Goal: Information Seeking & Learning: Compare options

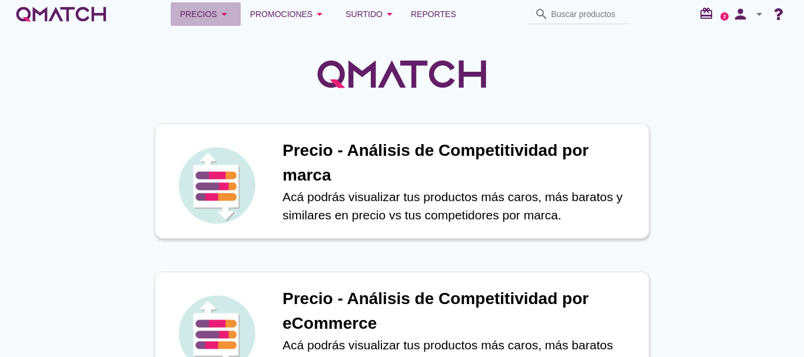
click at [239, 16] on button "Precios arrow_drop_down" at bounding box center [206, 14] width 70 height 24
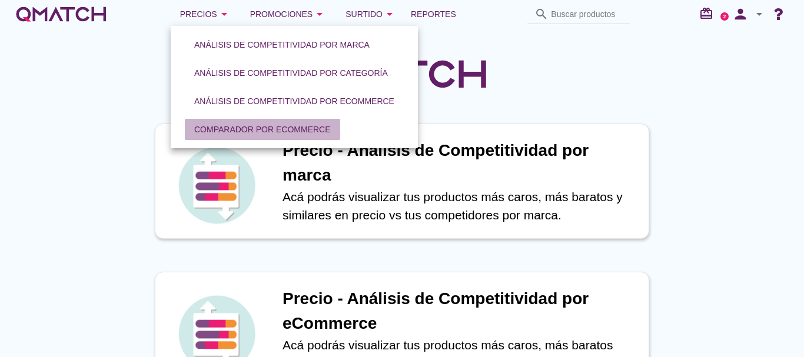
click at [297, 124] on div "Comparador por eCommerce" at bounding box center [262, 130] width 137 height 12
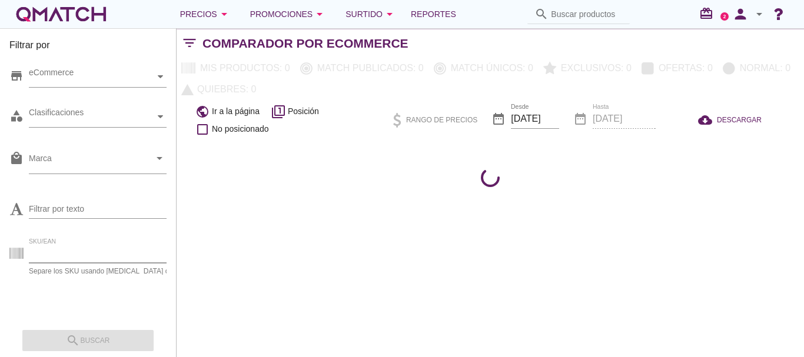
click at [79, 251] on input "SKU/EAN" at bounding box center [107, 253] width 157 height 19
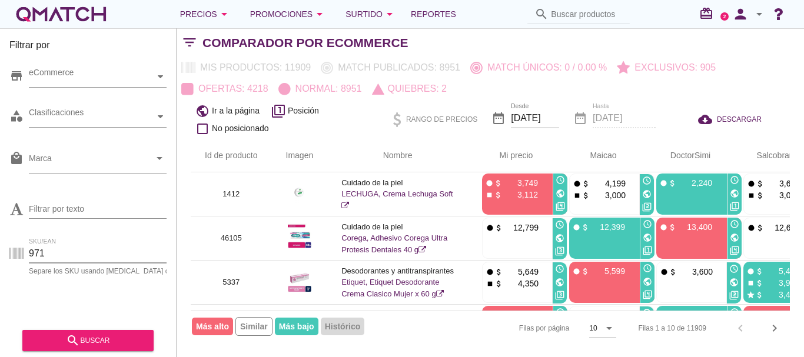
type input "971"
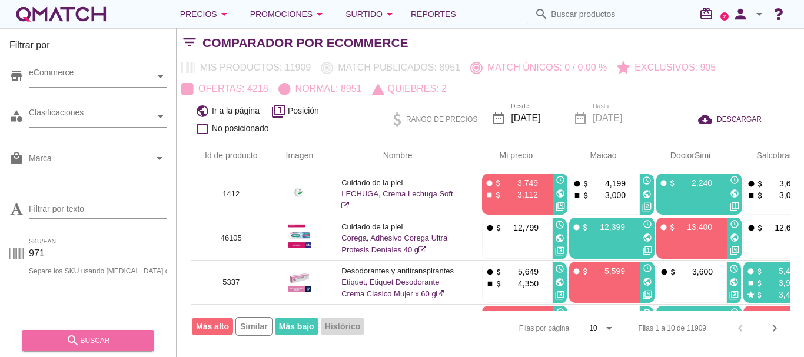
click at [65, 336] on div "search buscar" at bounding box center [88, 341] width 112 height 14
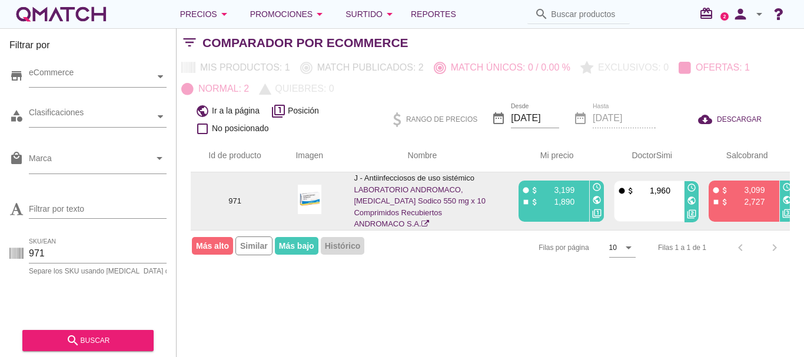
click at [397, 213] on link "LABORATORIO ANDROMACO, [MEDICAL_DATA] Sodico 550 mg x 10 Comprimidos Recubierto…" at bounding box center [420, 207] width 132 height 44
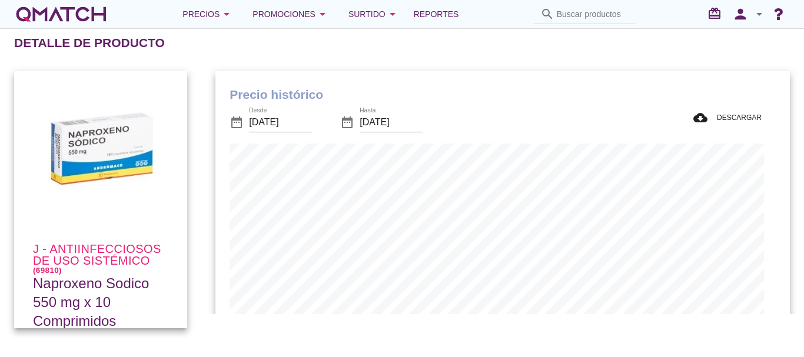
scroll to position [344, 562]
click at [285, 128] on input "2025-08-05" at bounding box center [280, 122] width 63 height 19
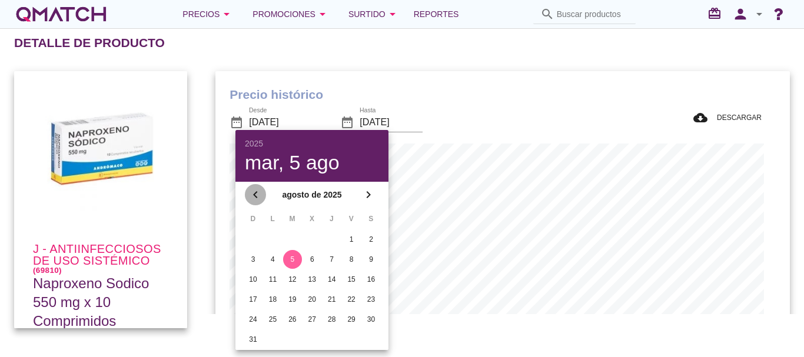
click at [250, 195] on icon "chevron_left" at bounding box center [255, 195] width 14 height 14
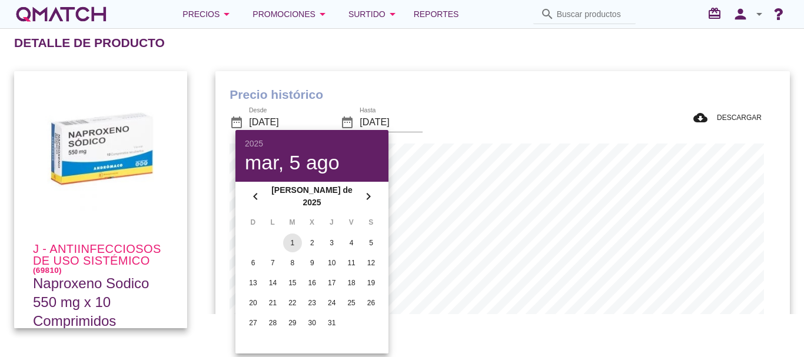
click at [295, 239] on div "1" at bounding box center [292, 243] width 19 height 11
type input "2025-07-01"
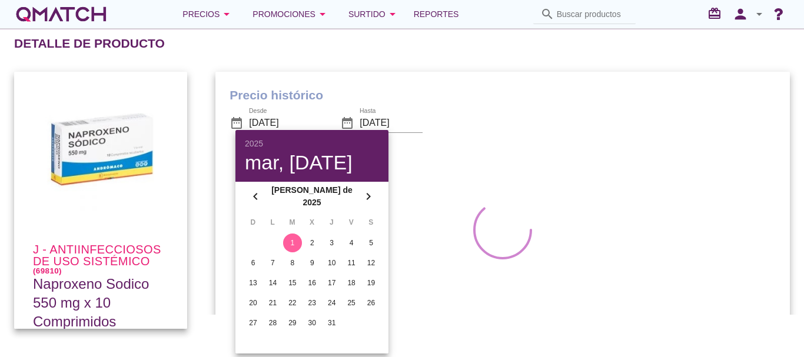
click at [424, 42] on div "Detalle de producto" at bounding box center [409, 43] width 790 height 28
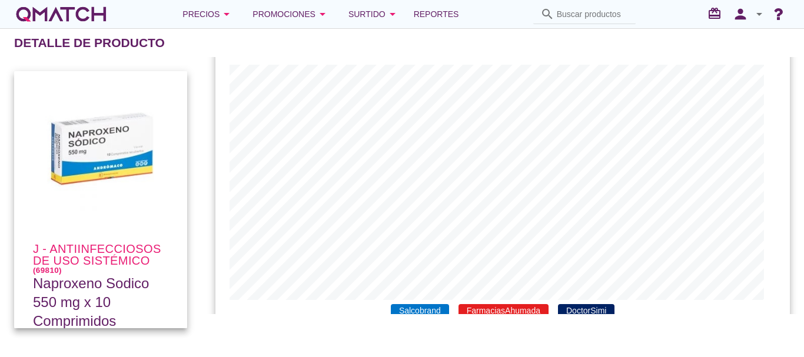
scroll to position [98, 0]
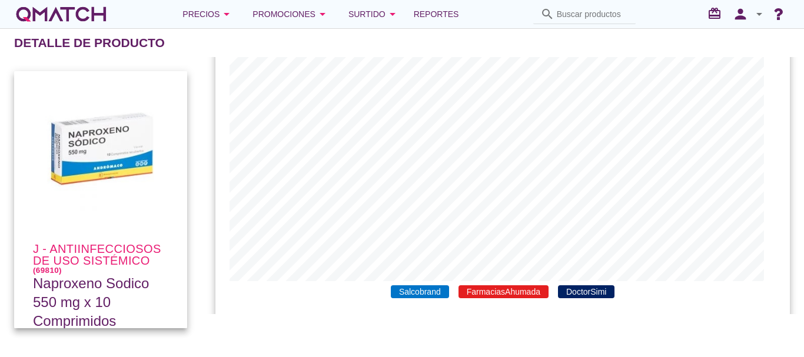
drag, startPoint x: 799, startPoint y: 85, endPoint x: 490, endPoint y: 290, distance: 370.8
click at [490, 290] on span "FarmaciasAhumada" at bounding box center [504, 292] width 90 height 13
click at [437, 293] on span "Salcobrand" at bounding box center [420, 292] width 58 height 13
click at [613, 294] on span "DoctorSimi" at bounding box center [586, 292] width 57 height 13
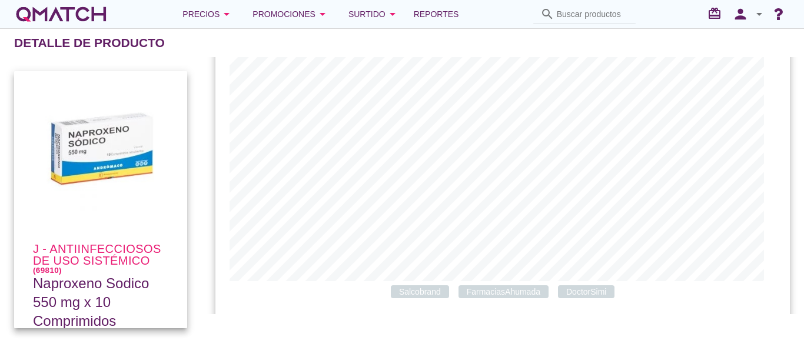
click at [531, 294] on span "FarmaciasAhumada" at bounding box center [504, 292] width 90 height 13
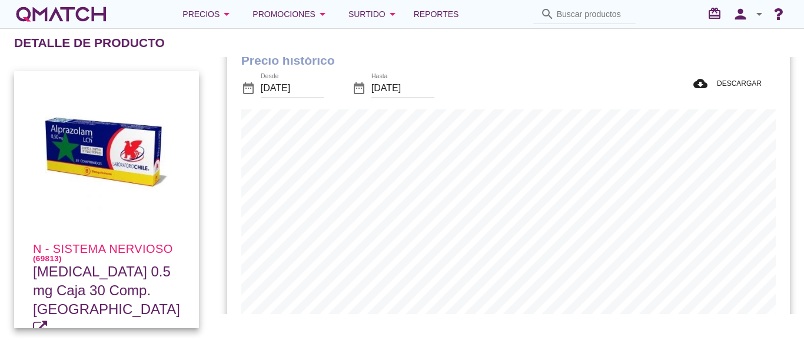
scroll to position [386, 562]
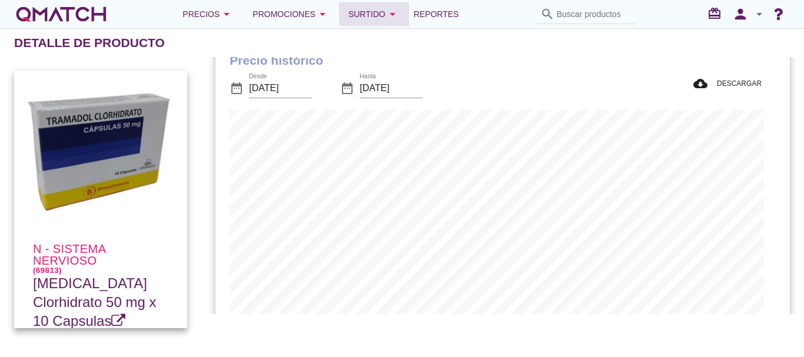
scroll to position [386, 562]
